Goal: Find specific page/section: Find specific page/section

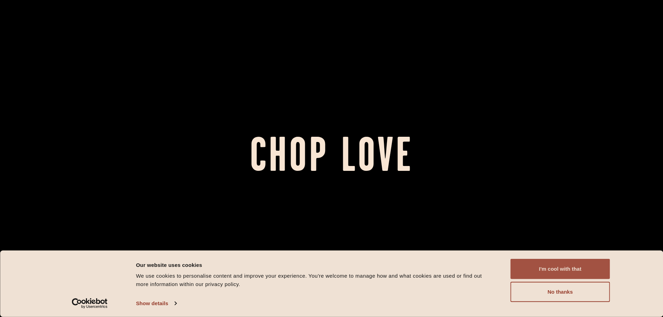
click at [579, 265] on button "I'm cool with that" at bounding box center [561, 269] width 100 height 20
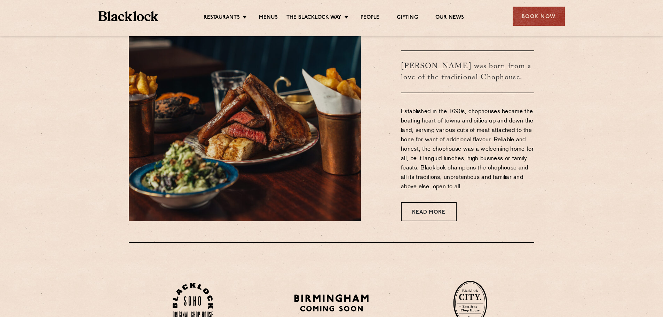
scroll to position [278, 0]
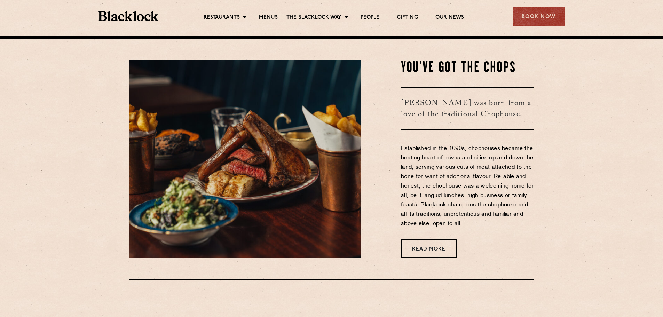
click at [266, 11] on ul "Restaurants [GEOGRAPHIC_DATA] [GEOGRAPHIC_DATA] [GEOGRAPHIC_DATA] [GEOGRAPHIC_D…" at bounding box center [333, 16] width 350 height 11
click at [268, 14] on link "Menus" at bounding box center [268, 18] width 19 height 8
